Goal: Check status: Check status

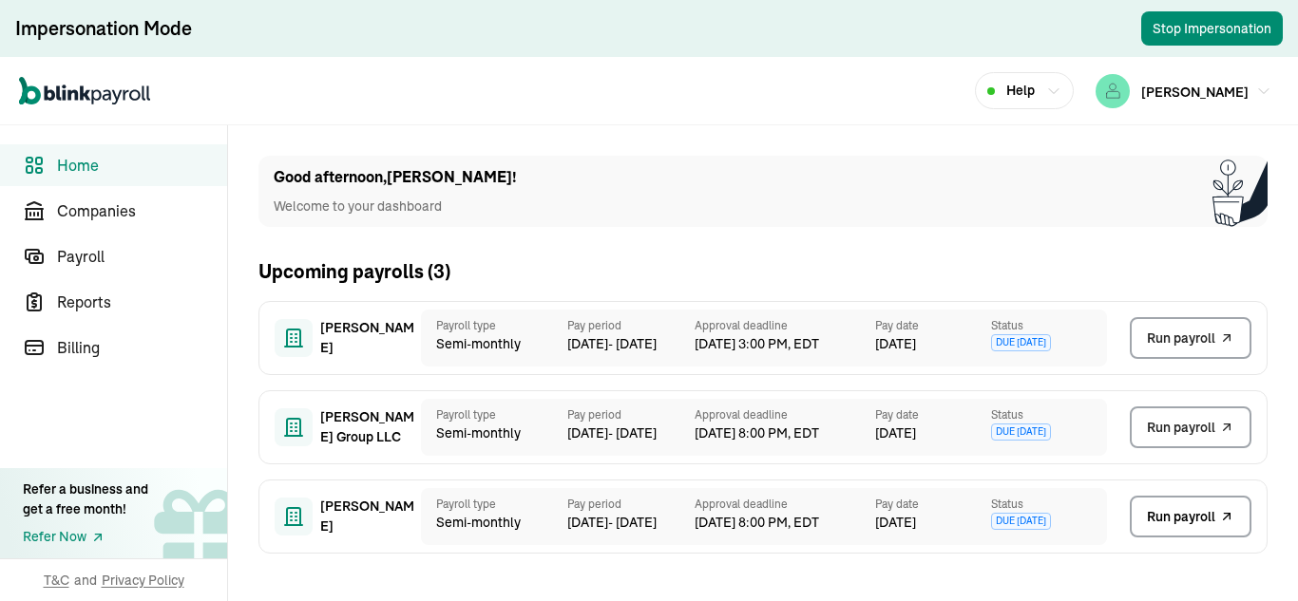
scroll to position [1, 0]
click at [145, 260] on span "Payroll" at bounding box center [142, 256] width 170 height 23
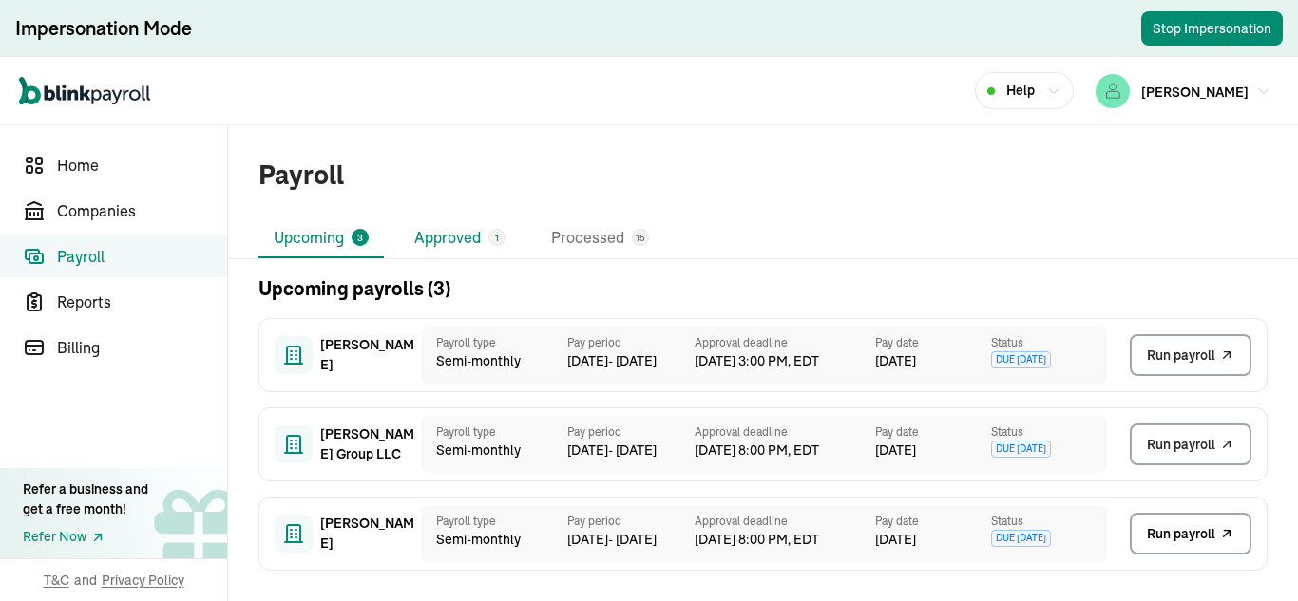
click at [485, 230] on li "Approved 1" at bounding box center [460, 239] width 122 height 40
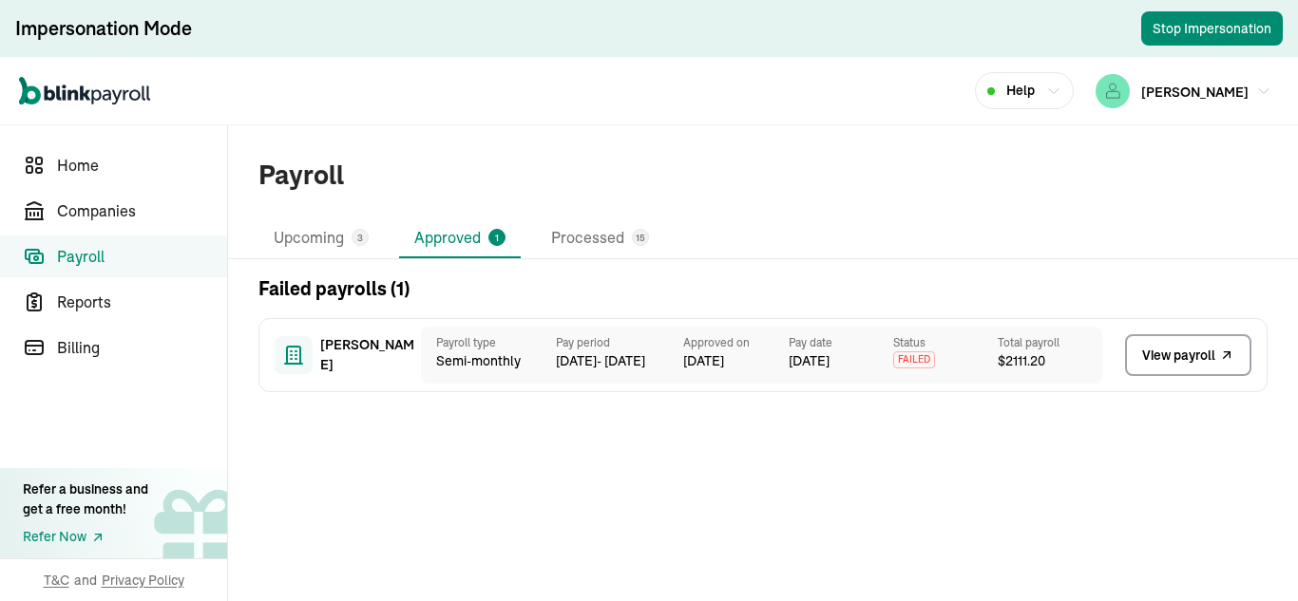
click at [1182, 358] on span "View payroll" at bounding box center [1178, 356] width 73 height 20
click at [109, 160] on span "Home" at bounding box center [142, 165] width 170 height 23
